Goal: Information Seeking & Learning: Learn about a topic

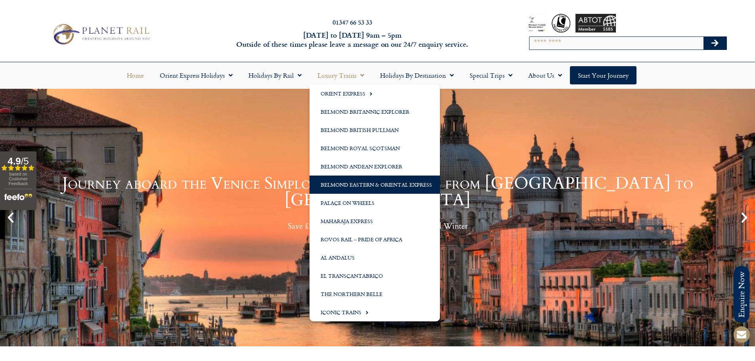
click at [382, 181] on link "Belmond Eastern & Oriental Express" at bounding box center [374, 185] width 130 height 18
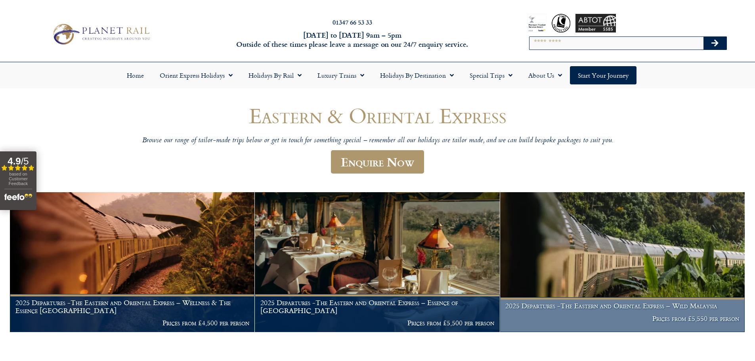
click at [546, 282] on img at bounding box center [622, 262] width 244 height 140
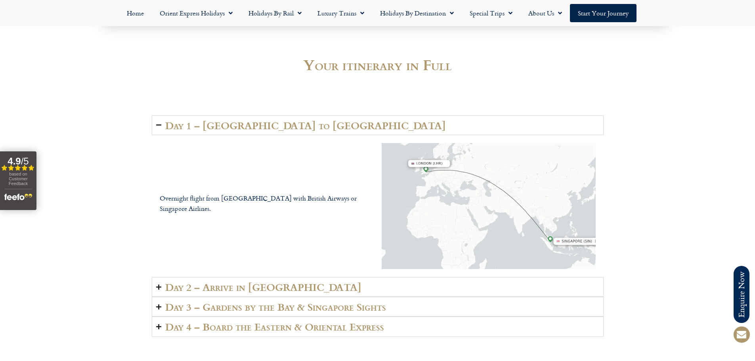
scroll to position [1189, 0]
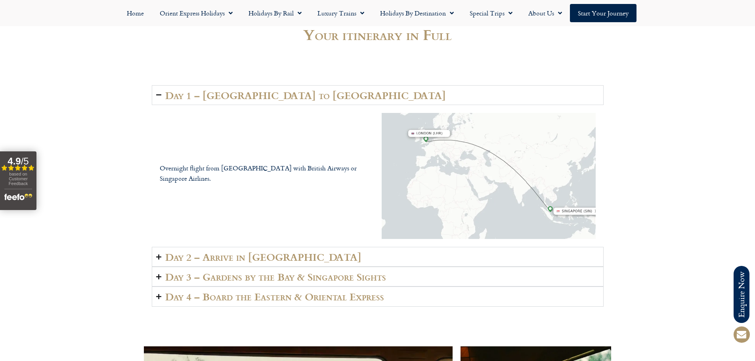
click at [363, 251] on summary "Day 2 – Arrive in [GEOGRAPHIC_DATA]" at bounding box center [378, 257] width 452 height 20
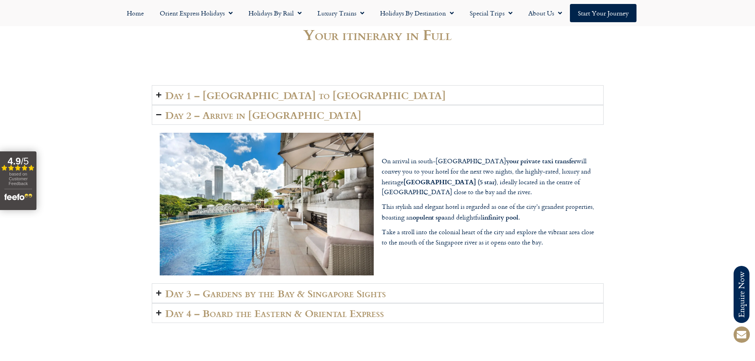
click at [367, 288] on h2 "Day 3 – Gardens by the Bay & Singapore Sights" at bounding box center [275, 293] width 221 height 11
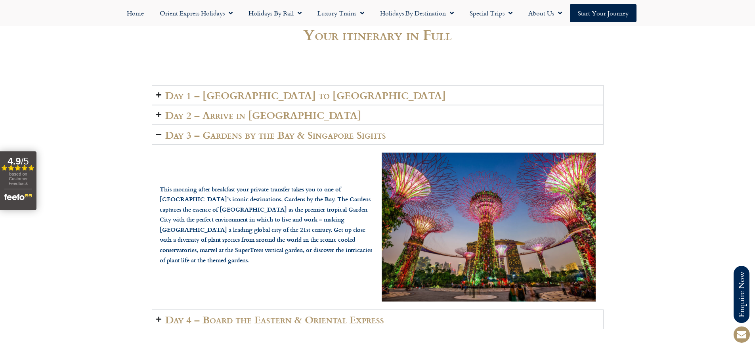
click at [413, 309] on summary "Day 4 – Board the Eastern & Oriental Express" at bounding box center [378, 319] width 452 height 20
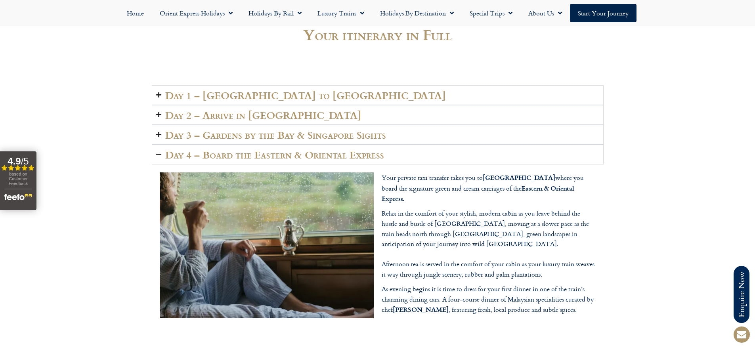
click at [357, 149] on h2 "Day 4 – Board the Eastern & Oriental Express" at bounding box center [274, 154] width 219 height 11
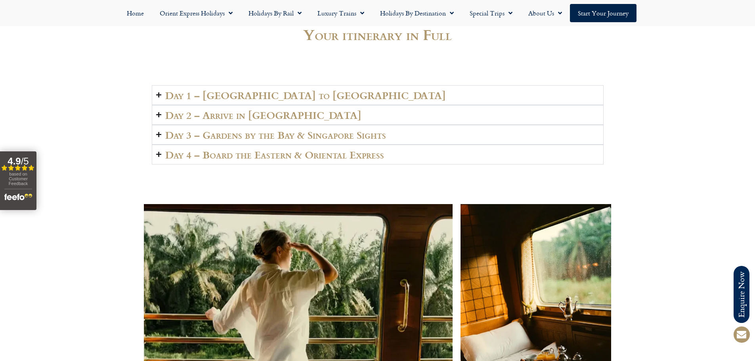
drag, startPoint x: 367, startPoint y: 119, endPoint x: 370, endPoint y: 119, distance: 4.0
click at [367, 129] on h2 "Day 3 – Gardens by the Bay & Singapore Sights" at bounding box center [275, 134] width 221 height 11
